Goal: Register for event/course

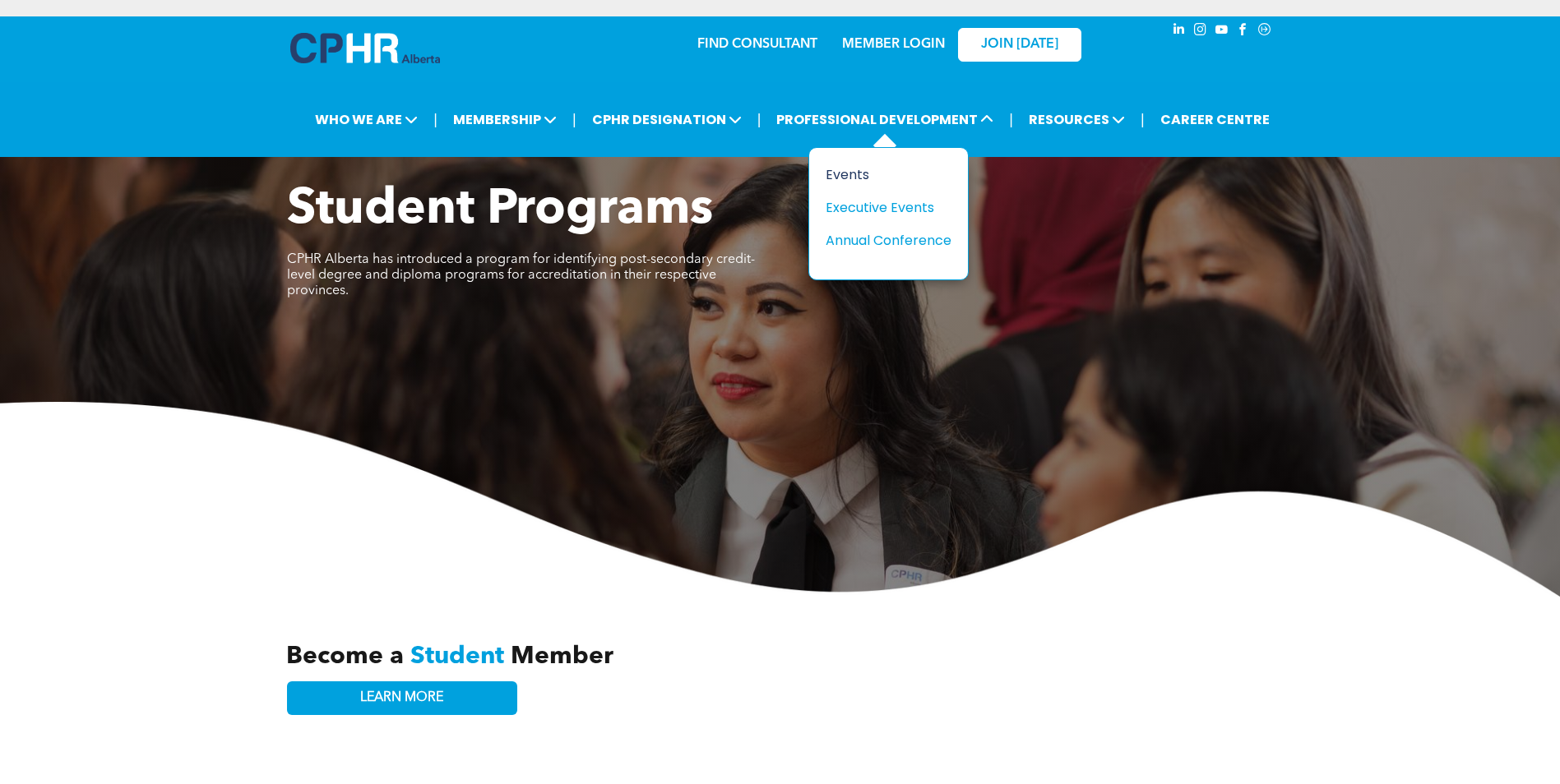
click at [861, 171] on div "Events" at bounding box center [882, 175] width 113 height 21
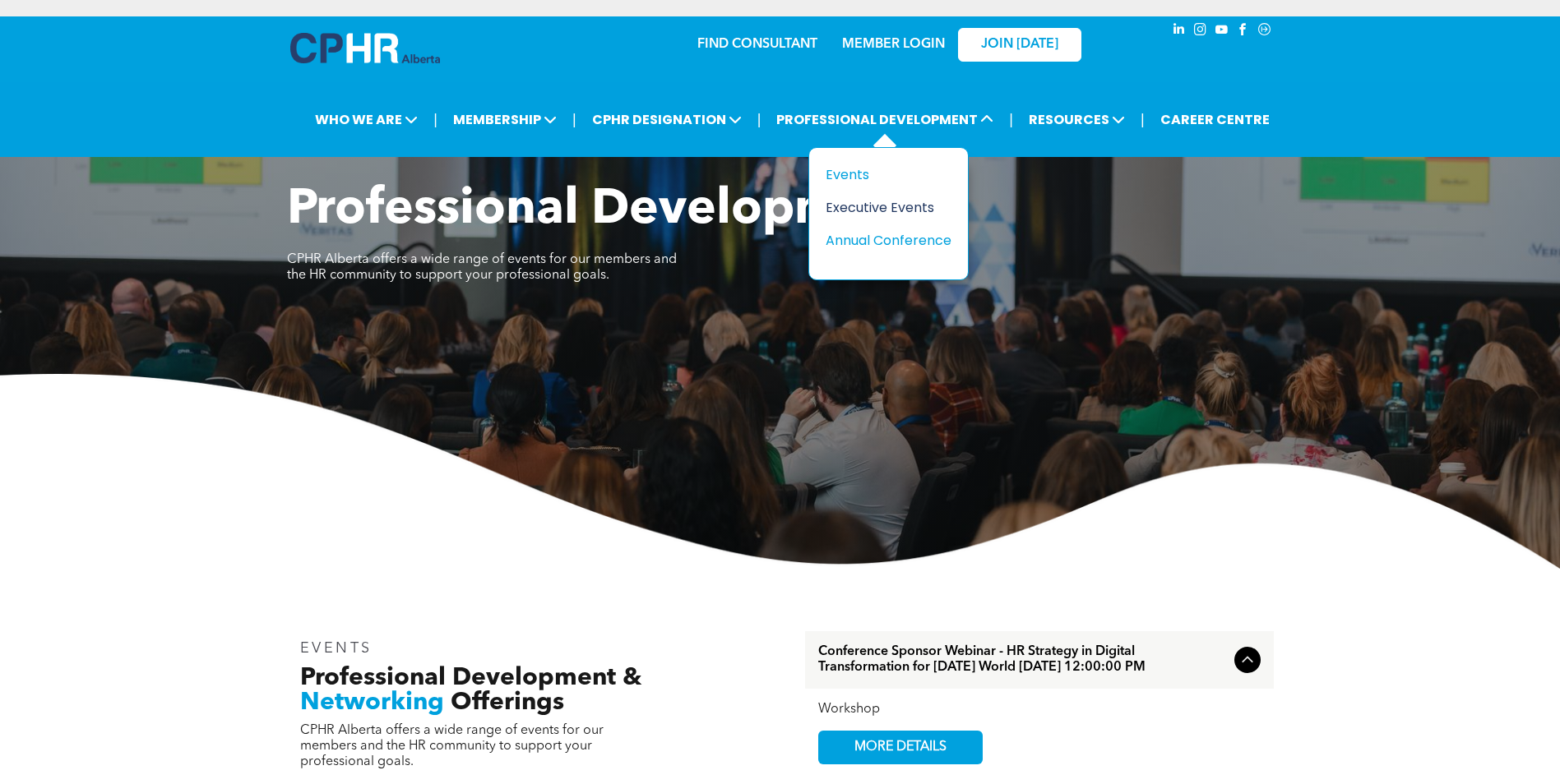
click at [919, 203] on div "Executive Events" at bounding box center [882, 207] width 113 height 21
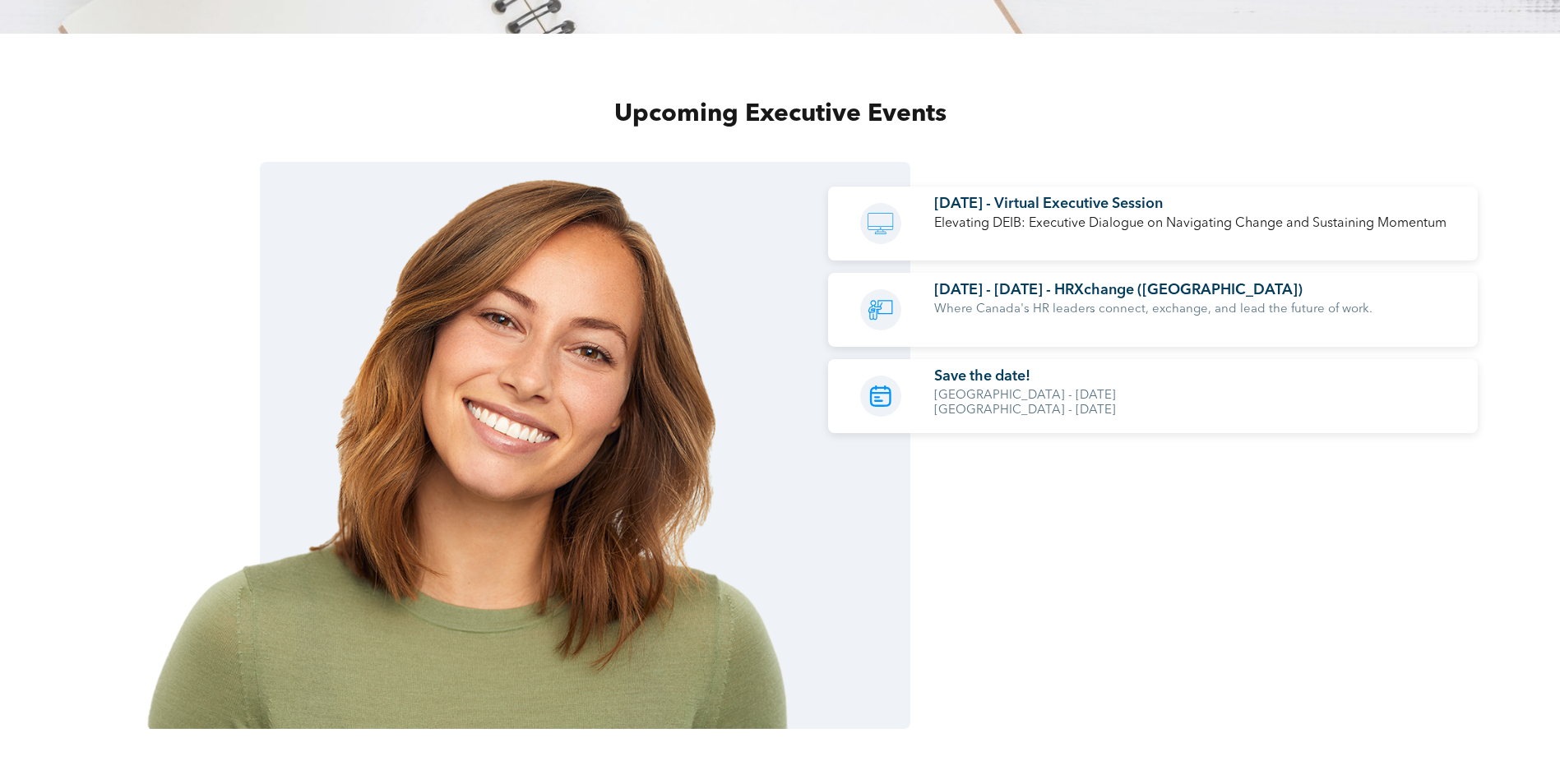
scroll to position [1726, 0]
click at [969, 389] on span "[GEOGRAPHIC_DATA] - [DATE]" at bounding box center [1025, 395] width 182 height 13
click at [975, 372] on span "Save the date!" at bounding box center [982, 375] width 96 height 14
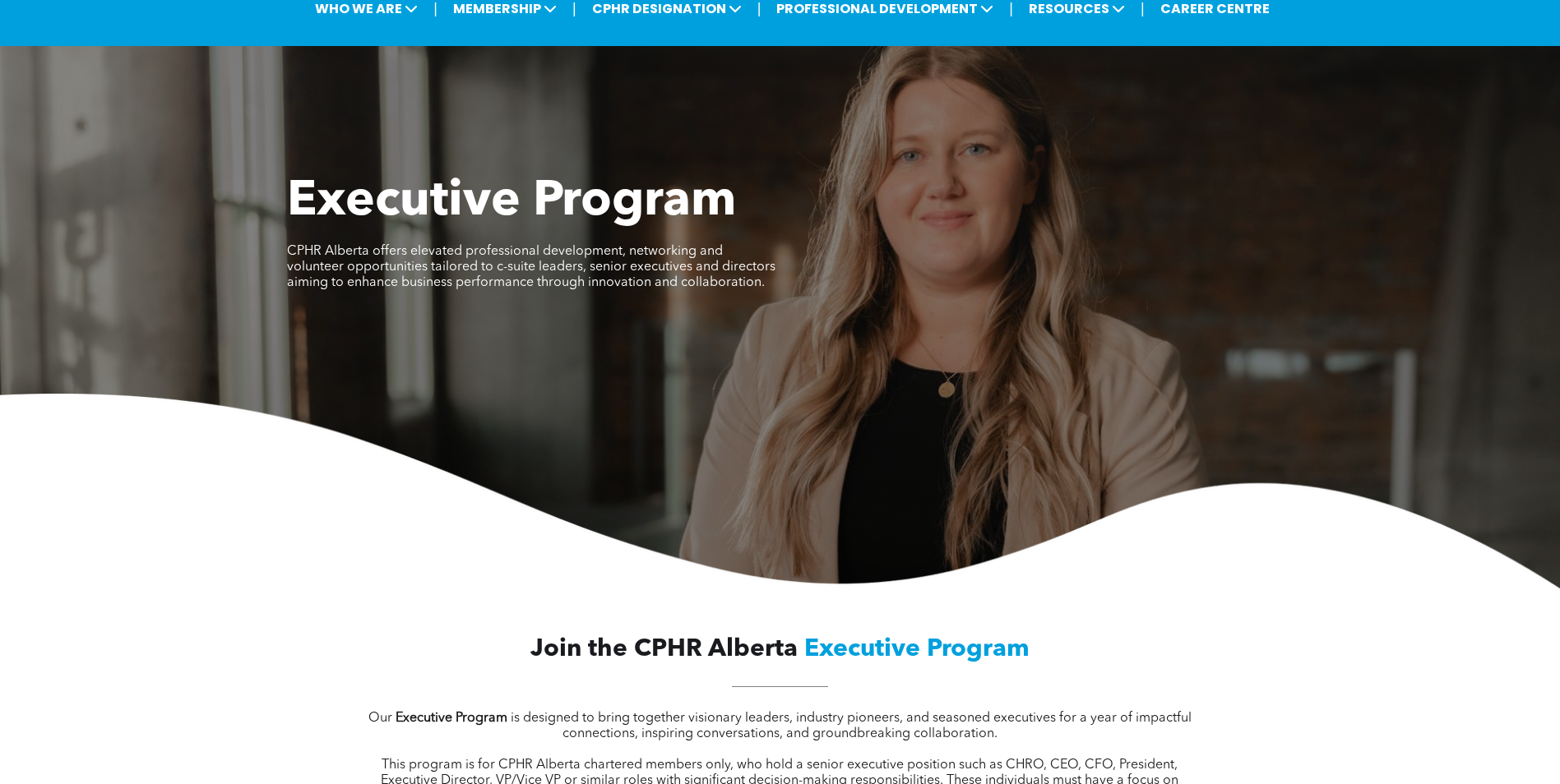
scroll to position [0, 0]
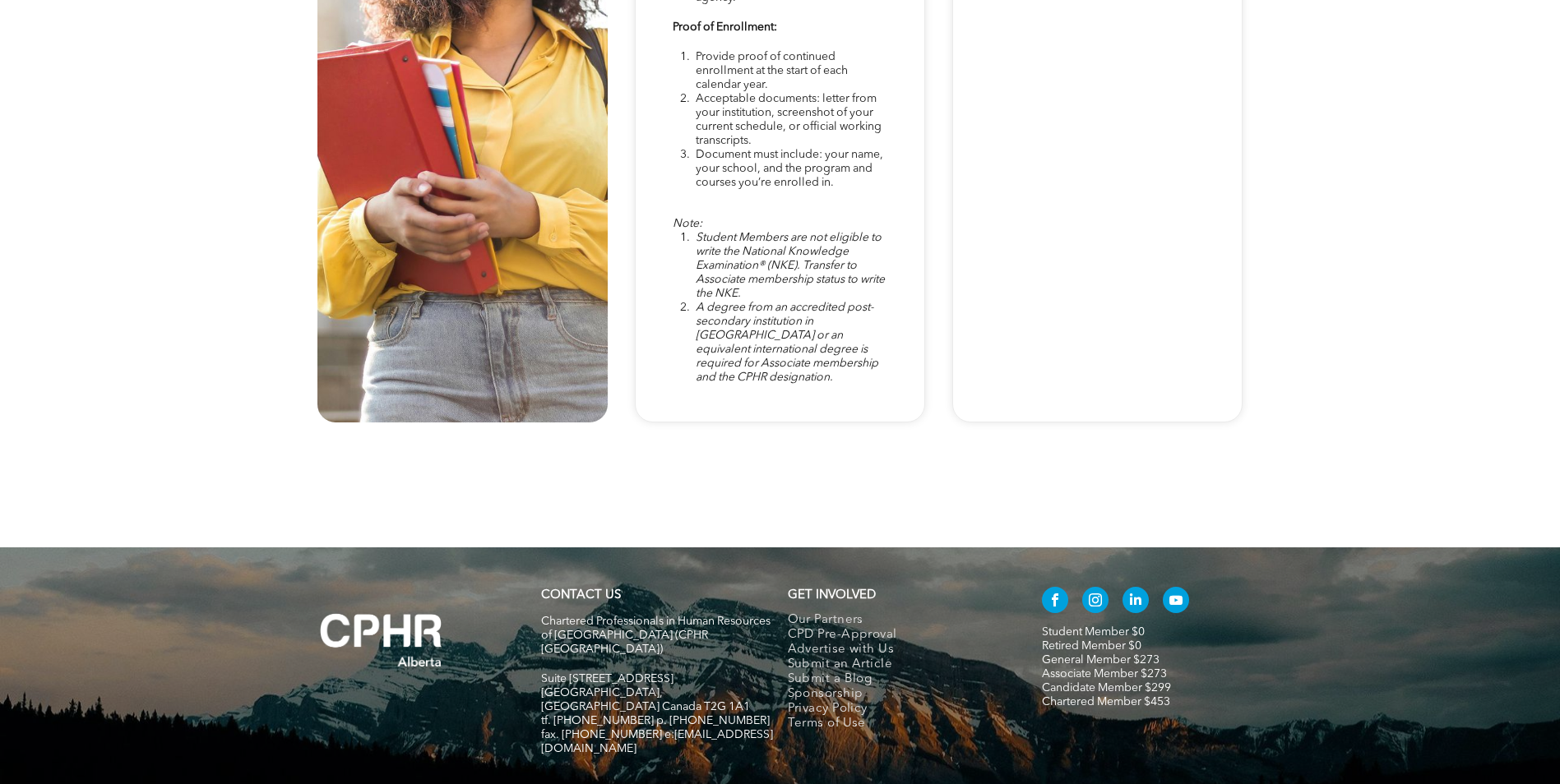
scroll to position [4960, 0]
